Goal: Information Seeking & Learning: Learn about a topic

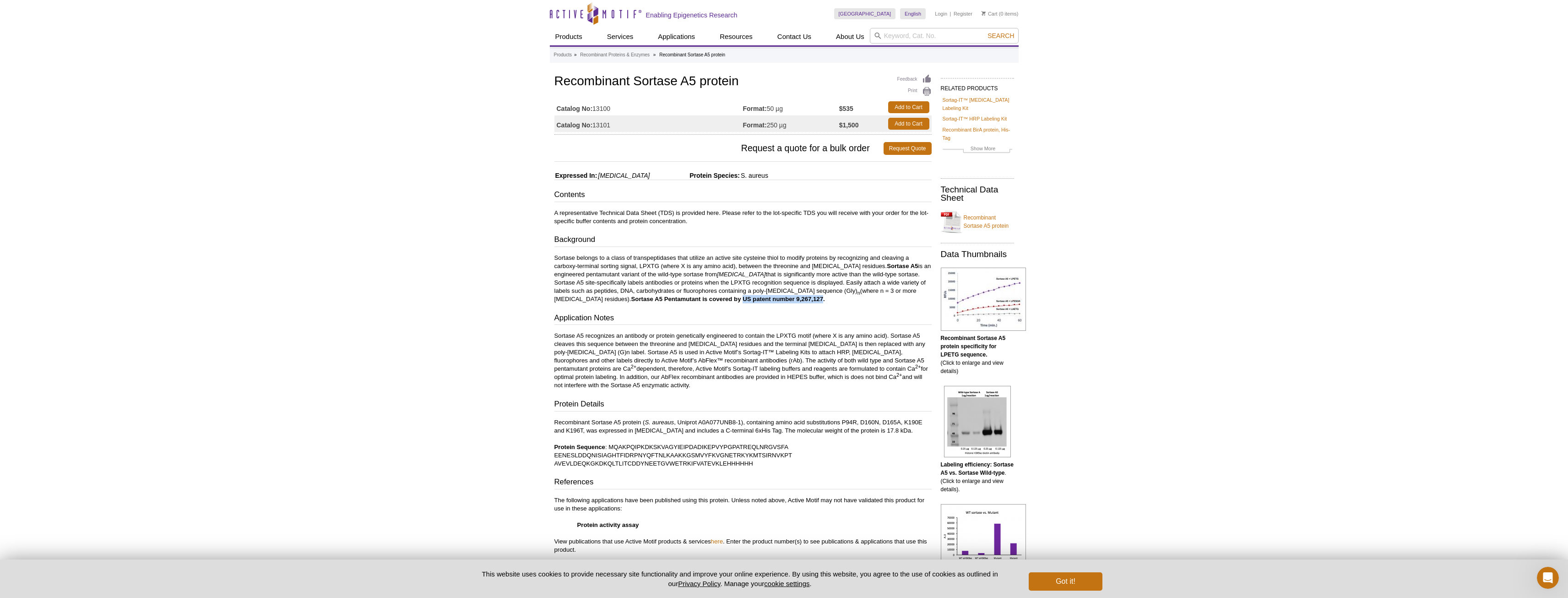
drag, startPoint x: 717, startPoint y: 298, endPoint x: 796, endPoint y: 297, distance: 79.0
click at [796, 297] on strong "Sortase A5 Pentamutant is covered by US patent number 9,267,127." at bounding box center [728, 298] width 194 height 7
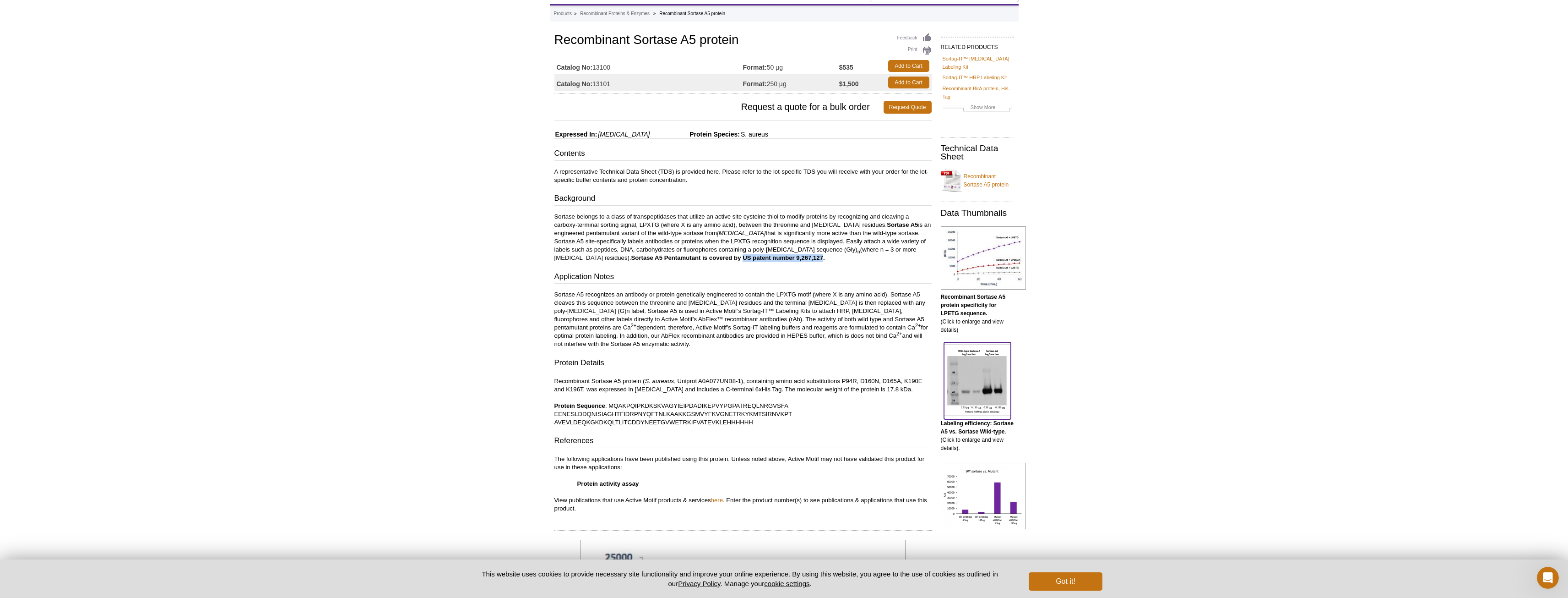
click at [994, 382] on img at bounding box center [978, 380] width 67 height 71
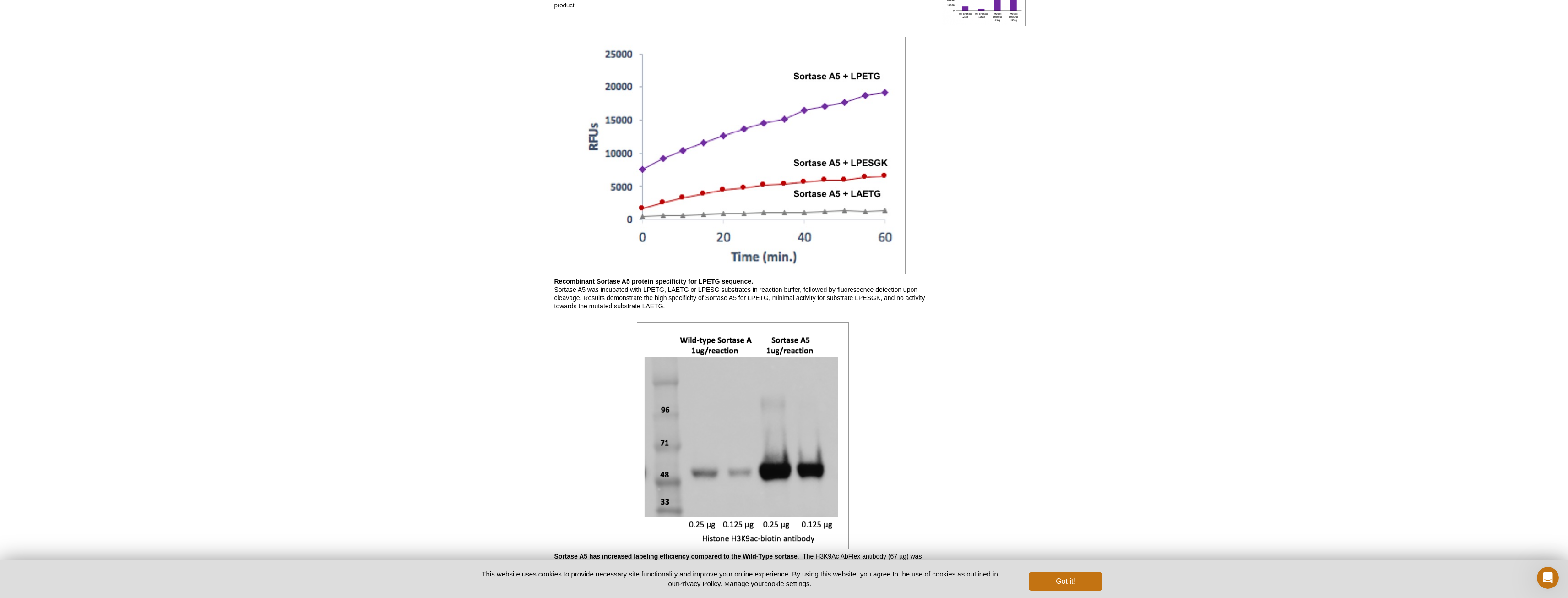
scroll to position [597, 0]
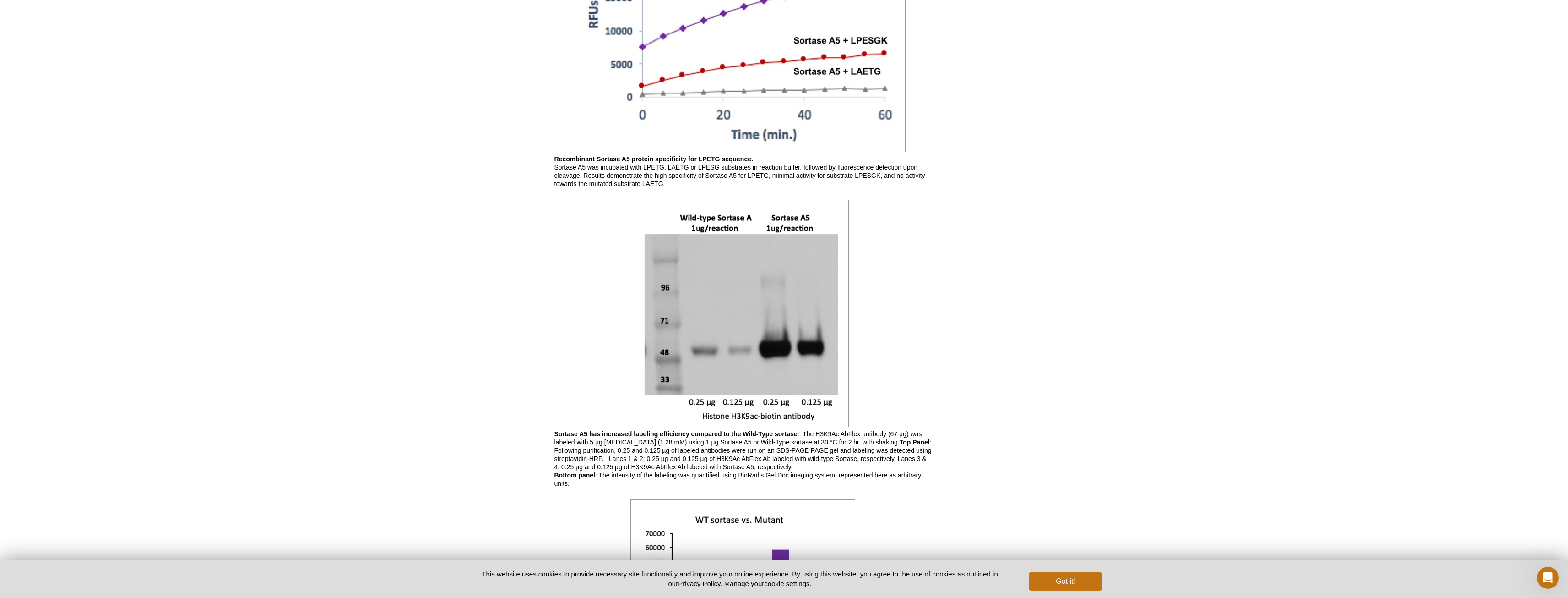
scroll to position [642, 0]
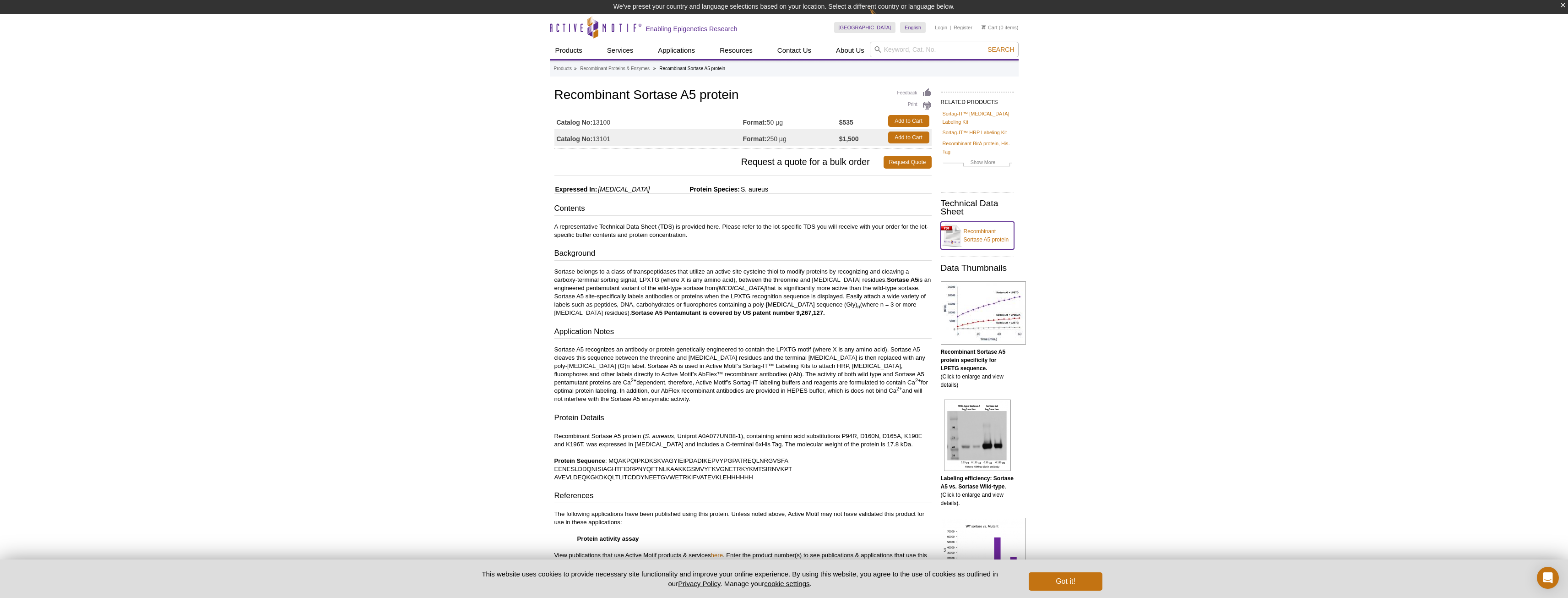
click at [989, 228] on link "Recombinant Sortase A5 protein" at bounding box center [978, 235] width 73 height 27
